Goal: Book appointment/travel/reservation

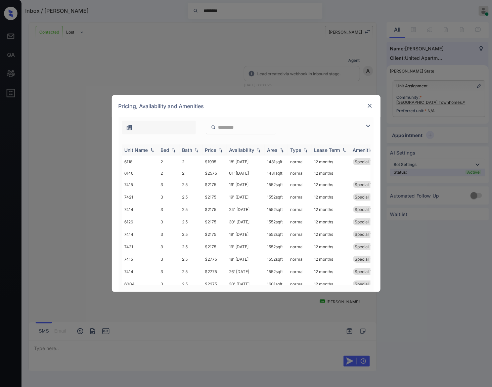
click at [220, 151] on img at bounding box center [220, 150] width 7 height 5
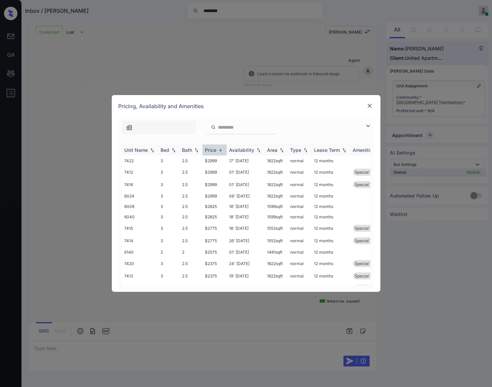
click at [220, 151] on img at bounding box center [220, 149] width 7 height 5
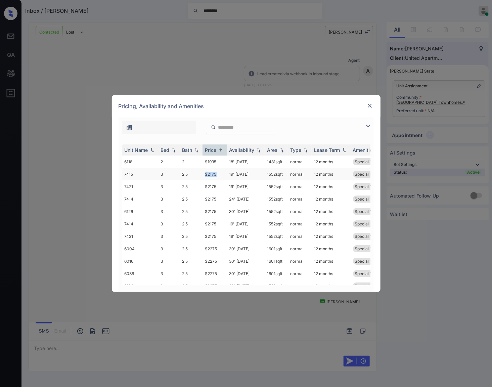
drag, startPoint x: 221, startPoint y: 173, endPoint x: 203, endPoint y: 174, distance: 17.5
click at [203, 174] on td "$2175" at bounding box center [214, 174] width 24 height 12
copy td "$2175"
click at [211, 175] on td "$2175" at bounding box center [214, 174] width 24 height 12
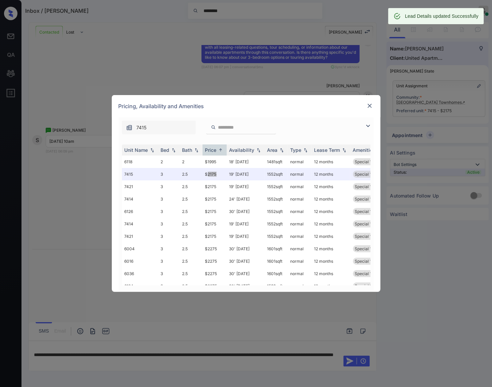
scroll to position [1352, 0]
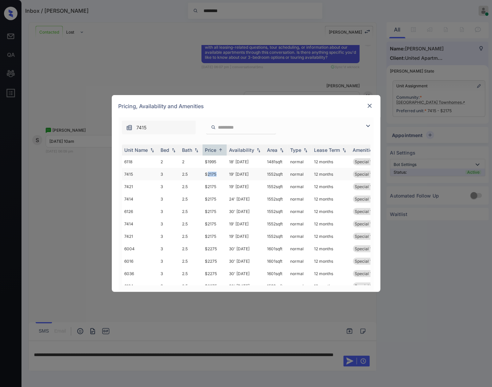
click at [217, 171] on td "$2175" at bounding box center [214, 174] width 24 height 12
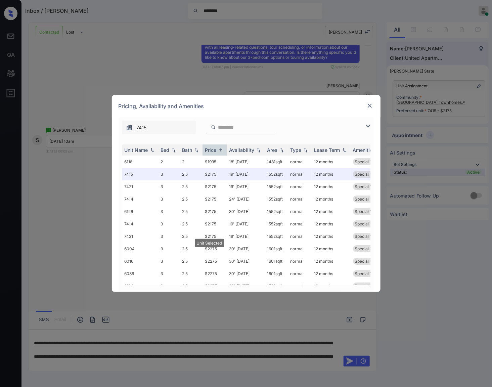
click at [370, 104] on img at bounding box center [369, 105] width 7 height 7
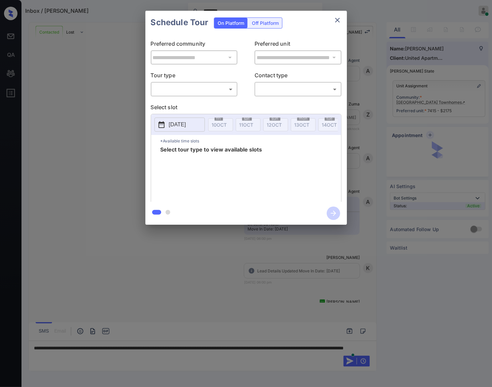
scroll to position [1352, 0]
click at [225, 92] on body "Inbox / Sam Tsai ******** Caroline Dacanay Online Set yourself offline Set your…" at bounding box center [246, 193] width 492 height 387
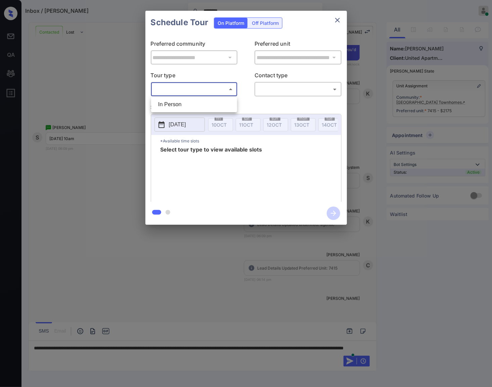
click at [219, 103] on li "In Person" at bounding box center [194, 104] width 83 height 12
type input "********"
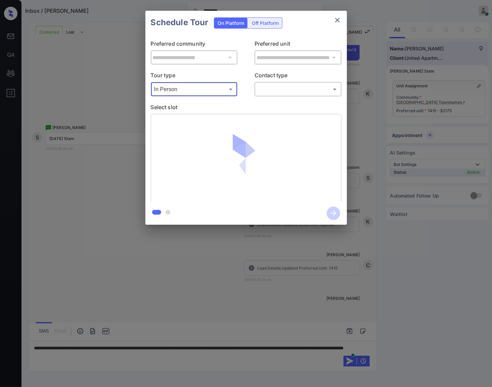
click at [267, 89] on body "Inbox / Sam Tsai ******** Caroline Dacanay Online Set yourself offline Set your…" at bounding box center [246, 193] width 492 height 387
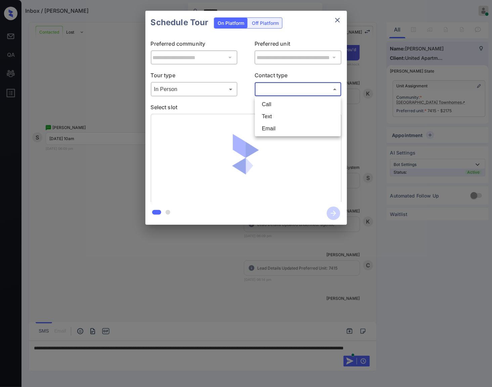
click at [270, 118] on li "Text" at bounding box center [298, 116] width 83 height 12
type input "****"
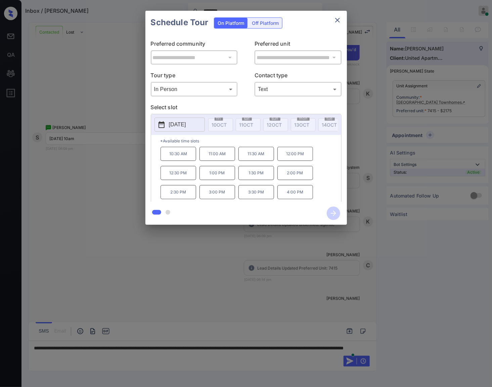
click at [176, 124] on p "[DATE]" at bounding box center [177, 125] width 17 height 8
drag, startPoint x: 192, startPoint y: 160, endPoint x: 169, endPoint y: 162, distance: 23.2
click at [169, 161] on p "10:30 AM" at bounding box center [178, 154] width 36 height 14
copy p "10:30 AM"
drag, startPoint x: 308, startPoint y: 197, endPoint x: 285, endPoint y: 197, distance: 22.5
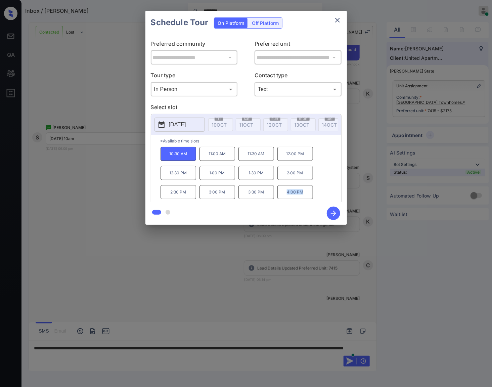
click at [285, 197] on p "4:00 PM" at bounding box center [295, 192] width 36 height 14
copy p "4:00 PM"
click at [148, 356] on div at bounding box center [246, 193] width 492 height 387
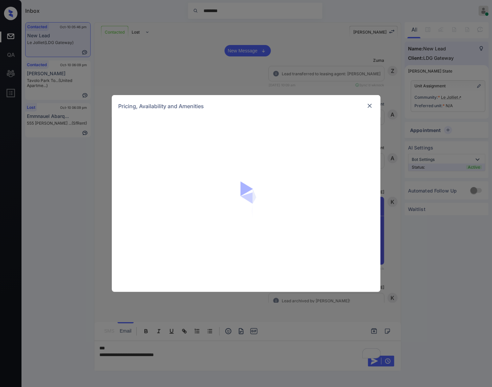
scroll to position [1198, 0]
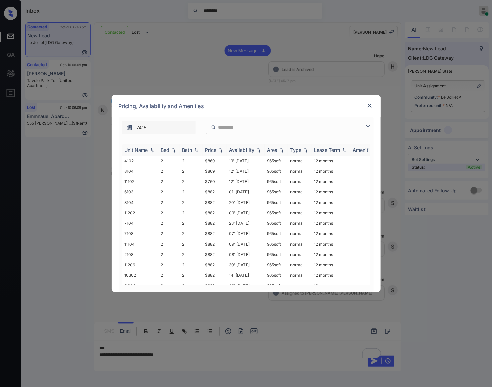
click at [221, 150] on img at bounding box center [220, 150] width 7 height 5
click at [221, 150] on img at bounding box center [220, 149] width 7 height 5
drag, startPoint x: 217, startPoint y: 161, endPoint x: 203, endPoint y: 161, distance: 13.8
click at [203, 161] on td "$760" at bounding box center [214, 160] width 24 height 10
copy td "$760"
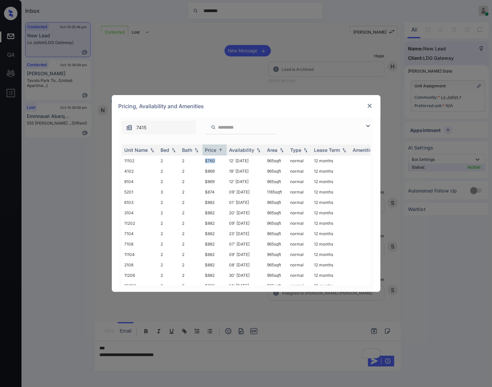
click at [369, 103] on img at bounding box center [369, 105] width 7 height 7
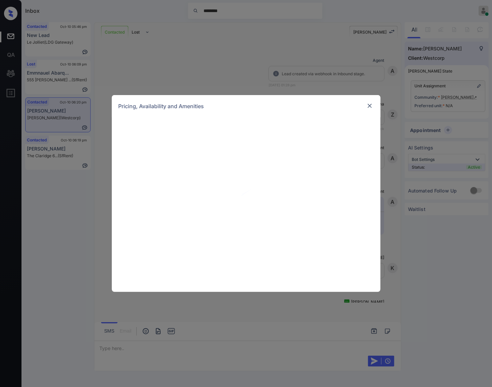
scroll to position [862, 0]
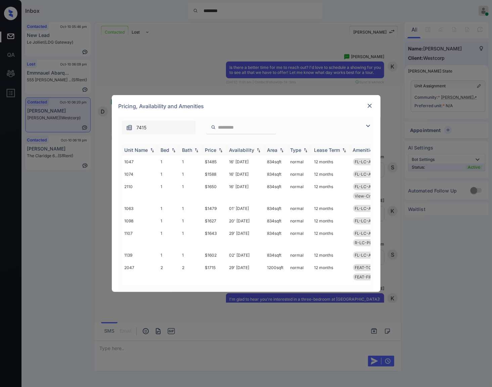
click at [223, 147] on div "Price" at bounding box center [214, 150] width 19 height 6
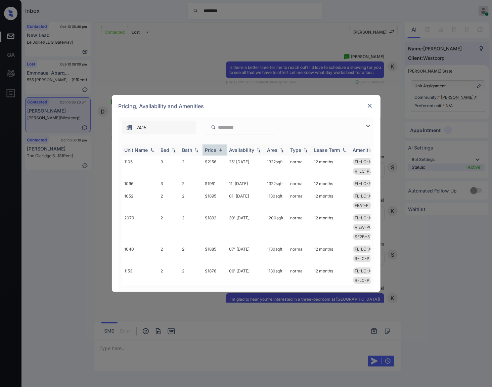
click at [223, 148] on img at bounding box center [220, 149] width 7 height 5
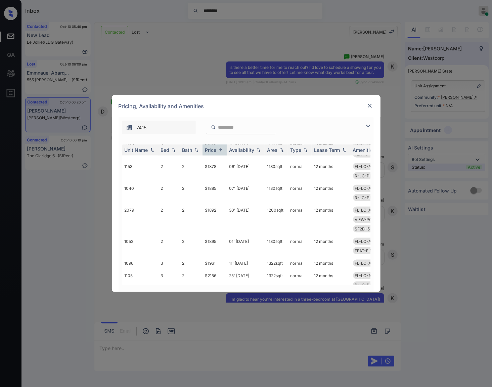
scroll to position [325, 0]
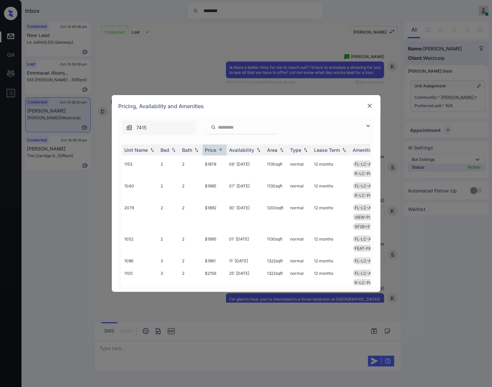
click at [372, 106] on img at bounding box center [369, 105] width 7 height 7
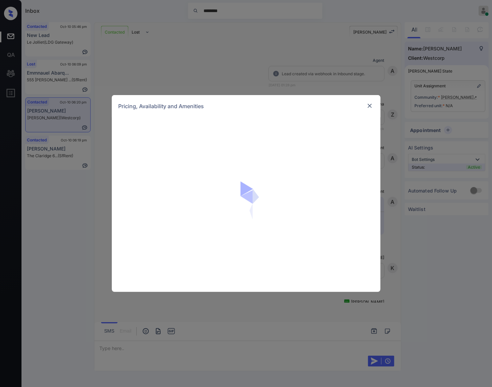
scroll to position [946, 0]
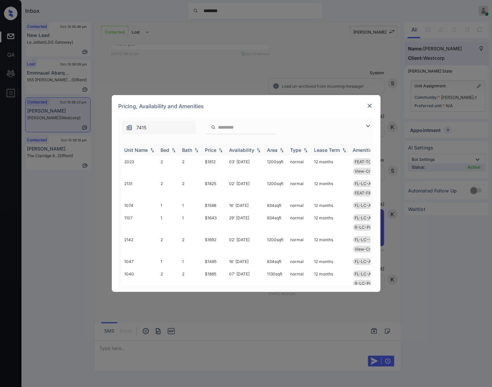
click at [220, 149] on img at bounding box center [220, 150] width 7 height 5
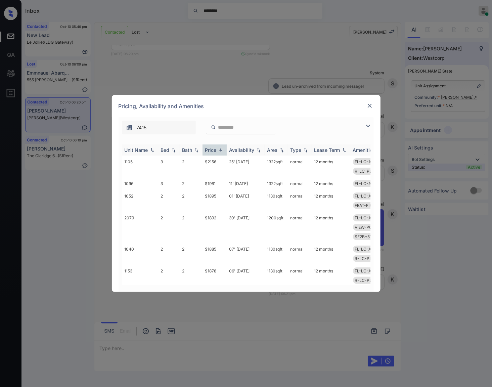
drag, startPoint x: 220, startPoint y: 149, endPoint x: 235, endPoint y: 203, distance: 56.1
click at [220, 149] on img at bounding box center [220, 149] width 7 height 5
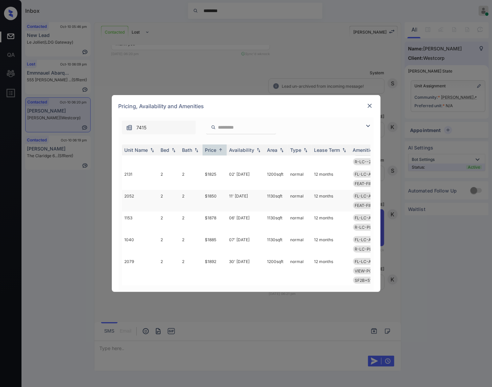
scroll to position [325, 0]
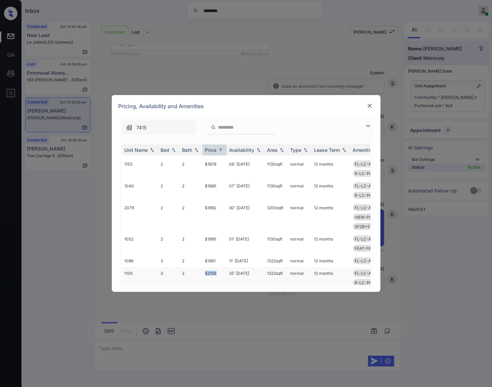
drag, startPoint x: 221, startPoint y: 263, endPoint x: 204, endPoint y: 265, distance: 16.2
click at [204, 267] on td "$2156" at bounding box center [214, 278] width 24 height 22
copy td "$2156"
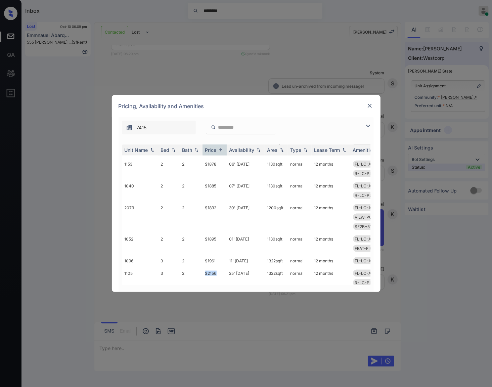
click at [371, 104] on img at bounding box center [369, 105] width 7 height 7
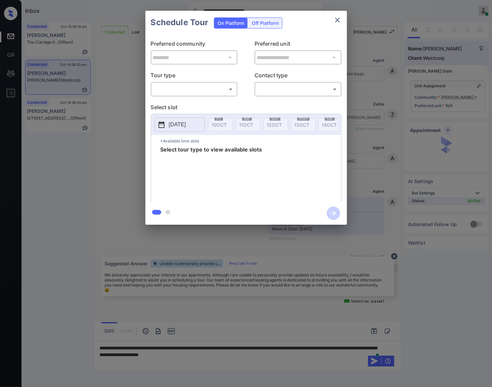
scroll to position [316, 0]
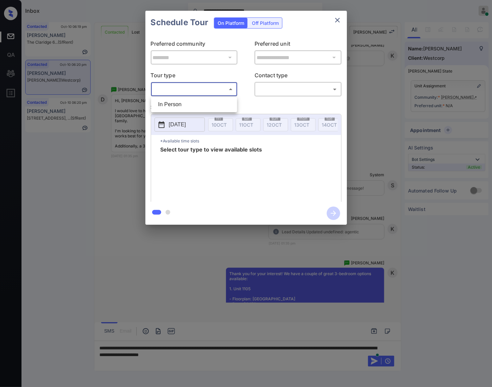
click at [209, 92] on body "**********" at bounding box center [246, 193] width 492 height 387
click at [203, 105] on li "In Person" at bounding box center [194, 104] width 83 height 12
type input "********"
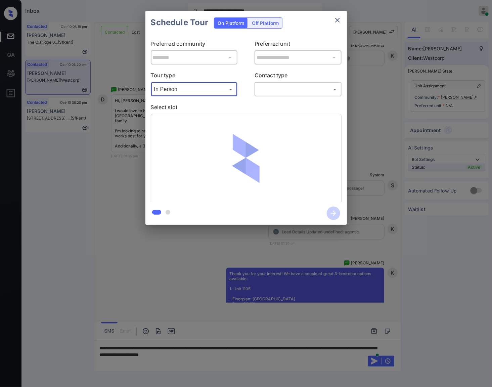
click at [276, 90] on body "**********" at bounding box center [246, 193] width 492 height 387
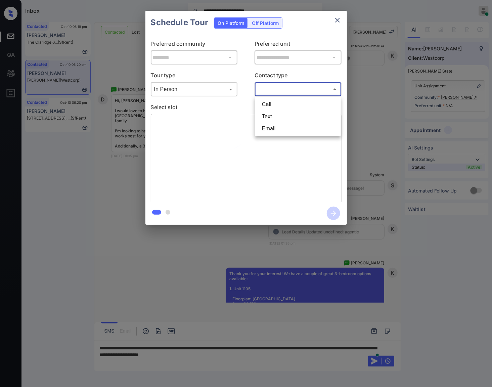
click at [280, 114] on li "Text" at bounding box center [298, 116] width 83 height 12
type input "****"
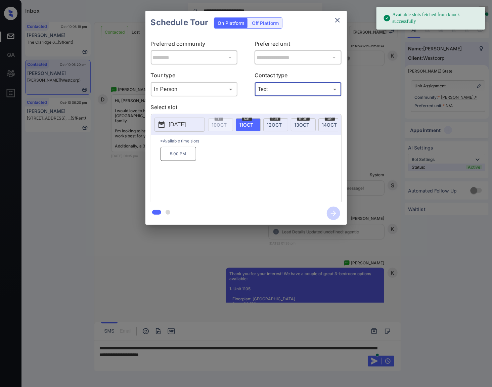
click at [186, 123] on p "[DATE]" at bounding box center [177, 125] width 17 height 8
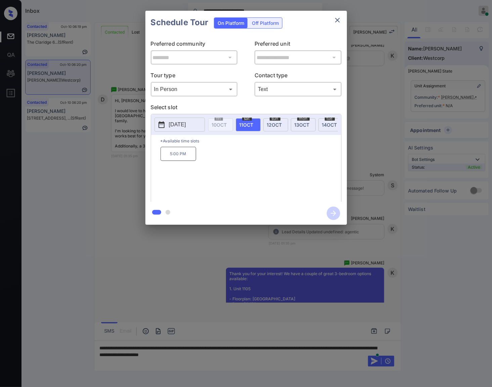
click at [178, 263] on div at bounding box center [246, 193] width 492 height 387
